Goal: Information Seeking & Learning: Learn about a topic

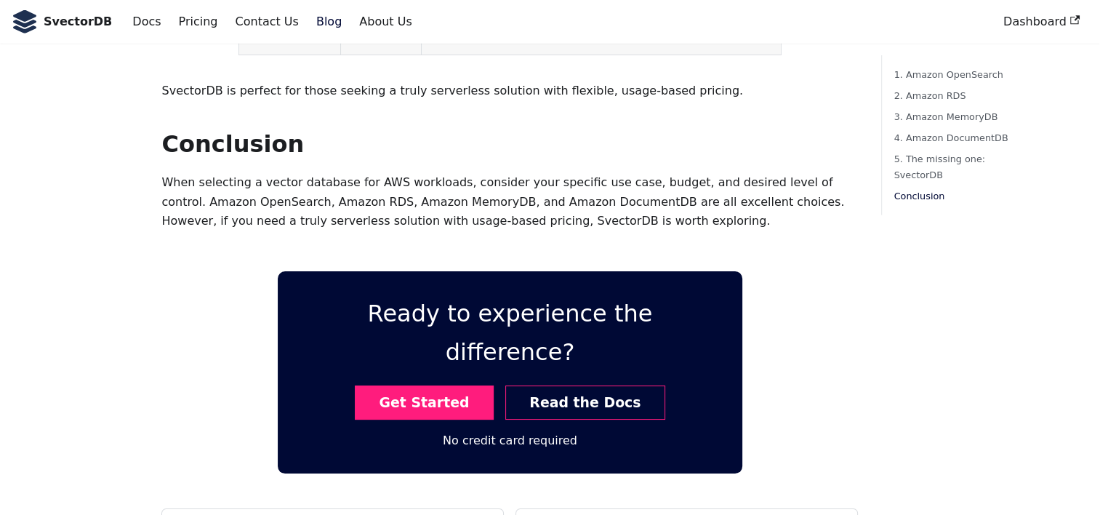
scroll to position [4441, 0]
